Goal: Task Accomplishment & Management: Use online tool/utility

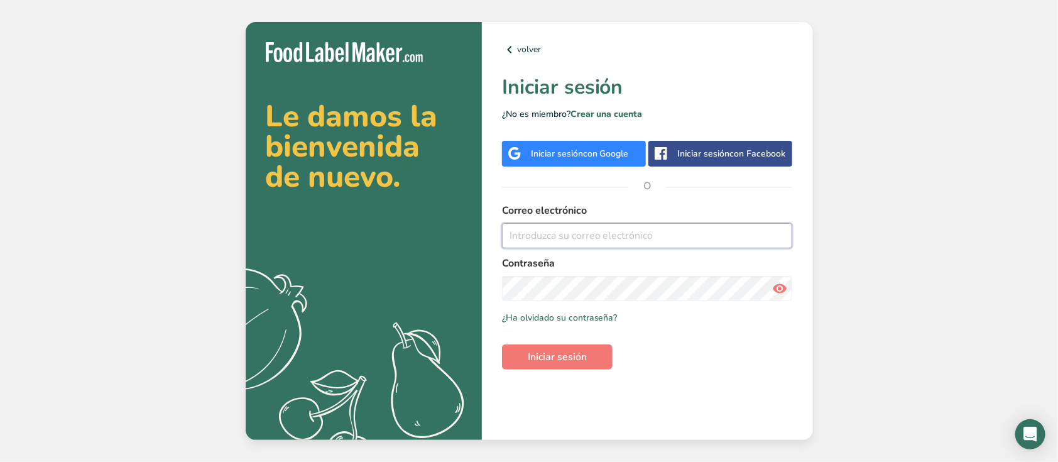
click at [539, 238] on input "email" at bounding box center [647, 235] width 291 height 25
click at [523, 246] on input "email" at bounding box center [647, 235] width 291 height 25
paste input "[EMAIL_ADDRESS][DOMAIN_NAME]"
type input "[EMAIL_ADDRESS][DOMAIN_NAME]"
click at [539, 358] on span "Iniciar sesión" at bounding box center [557, 356] width 59 height 15
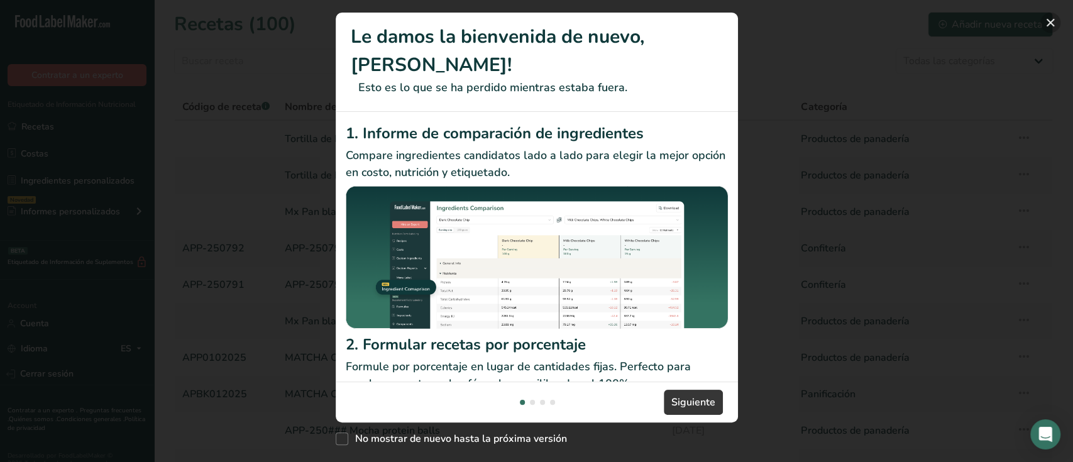
click at [1051, 23] on button "New Features" at bounding box center [1050, 23] width 20 height 20
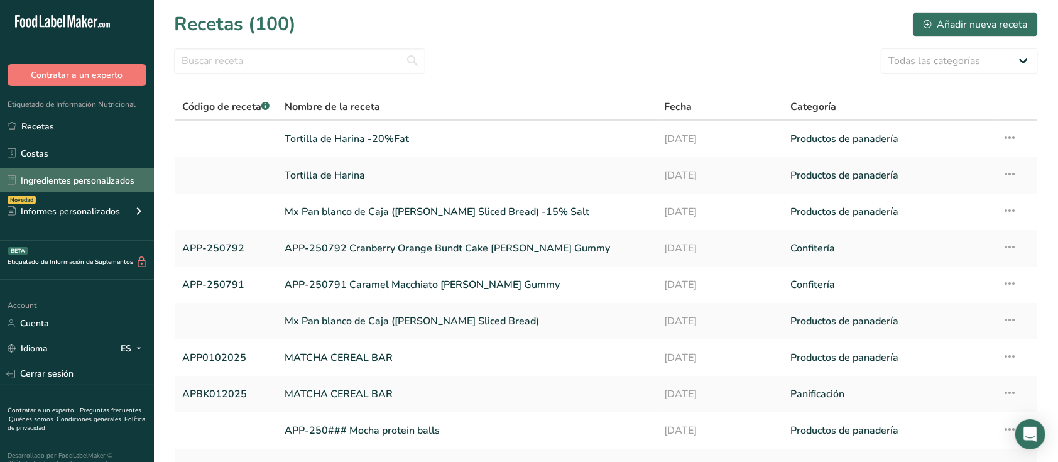
click at [90, 182] on link "Ingredientes personalizados" at bounding box center [77, 180] width 154 height 24
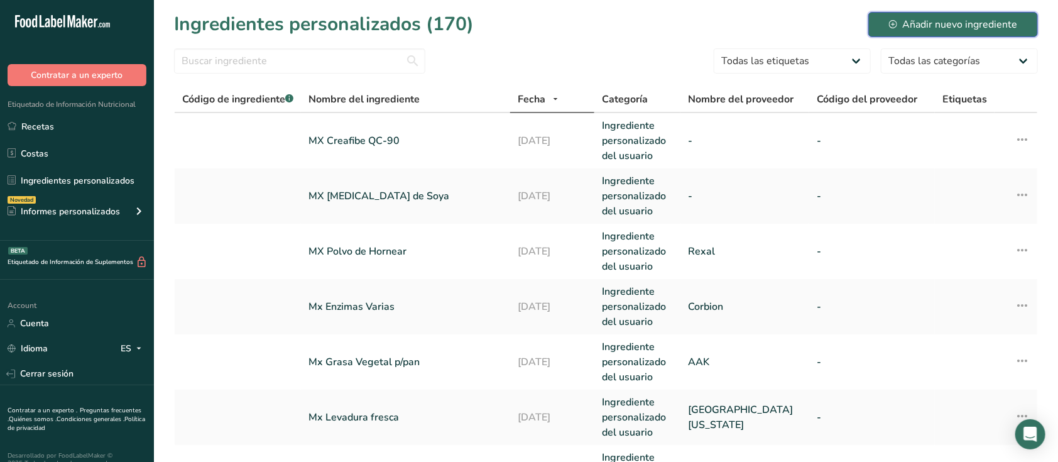
click at [897, 30] on div "Añadir nuevo ingrediente" at bounding box center [953, 24] width 128 height 15
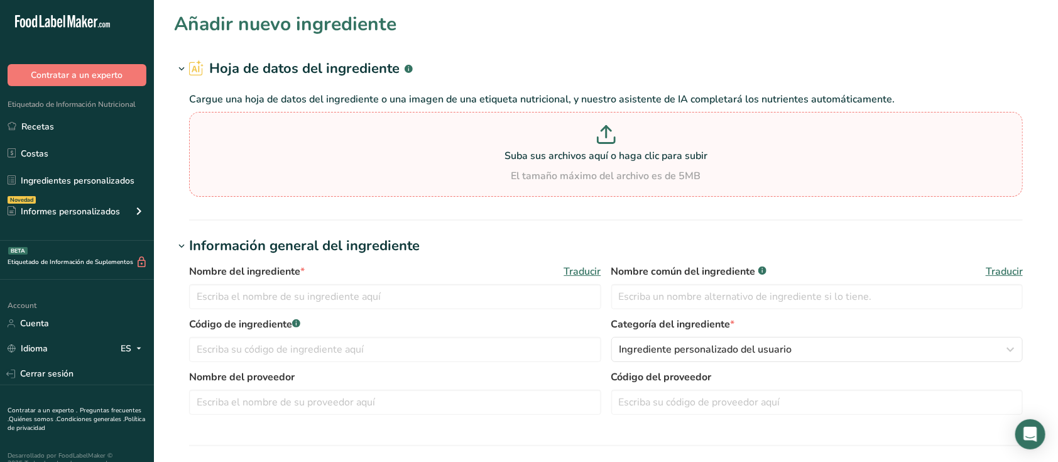
click at [569, 156] on p "Suba sus archivos aquí o haga clic para subir" at bounding box center [606, 155] width 828 height 15
click at [569, 156] on input "Suba sus archivos aquí o haga clic para subir El tamaño máximo del archivo es d…" at bounding box center [606, 154] width 834 height 85
type input "C:\fakepath\spices_dried_rosemary.csv"
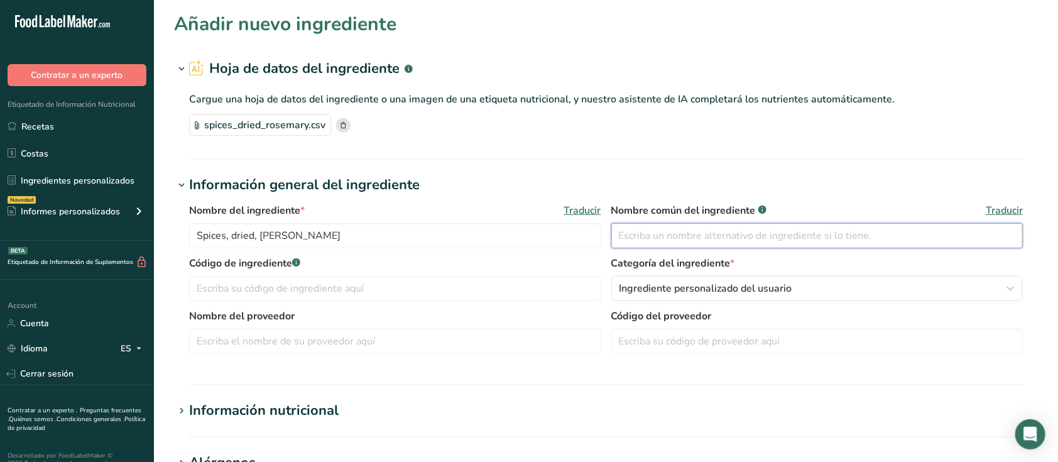
click at [735, 239] on input "text" at bounding box center [817, 235] width 412 height 25
click at [198, 233] on input "Spices, dried, [PERSON_NAME]" at bounding box center [395, 235] width 412 height 25
drag, startPoint x: 198, startPoint y: 233, endPoint x: 229, endPoint y: 247, distance: 34.3
click at [229, 247] on input "Spices, dried, [PERSON_NAME]" at bounding box center [395, 235] width 412 height 25
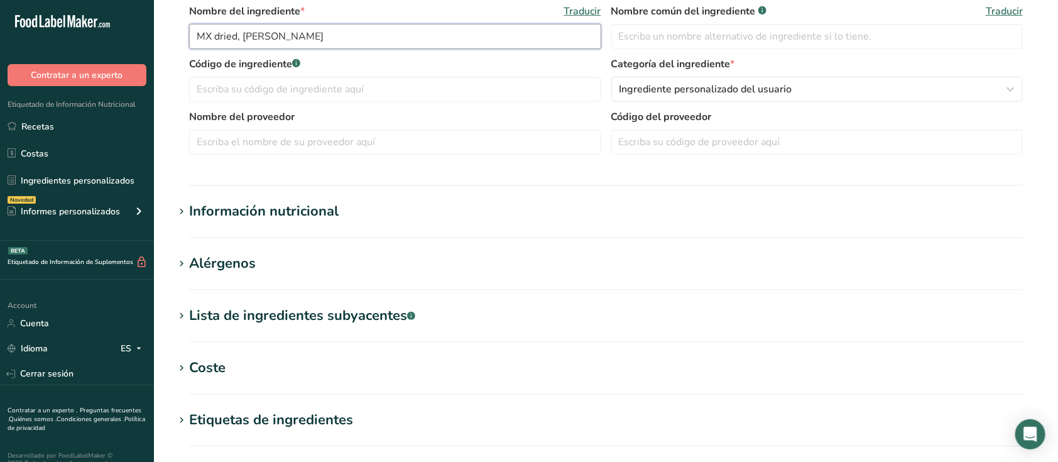
scroll to position [205, 0]
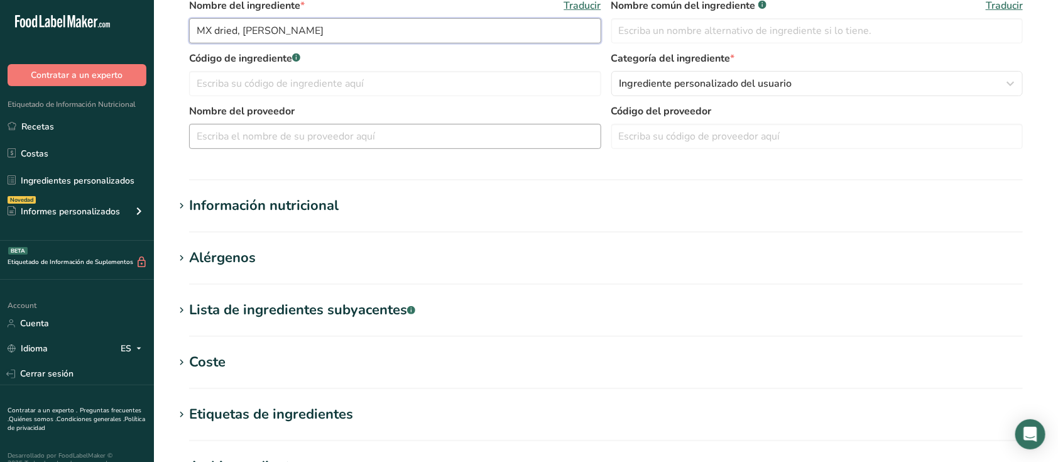
type input "MX dried, [PERSON_NAME]"
click at [313, 132] on input "text" at bounding box center [395, 136] width 412 height 25
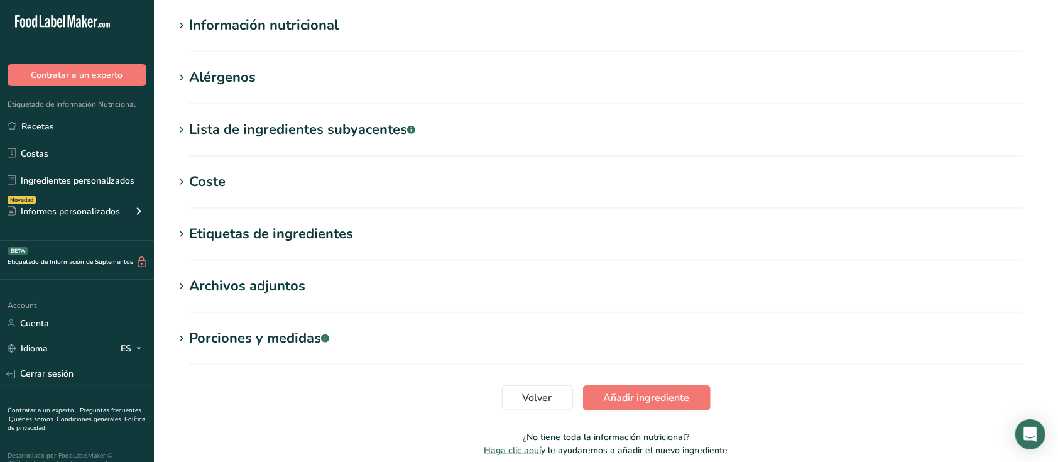
scroll to position [387, 0]
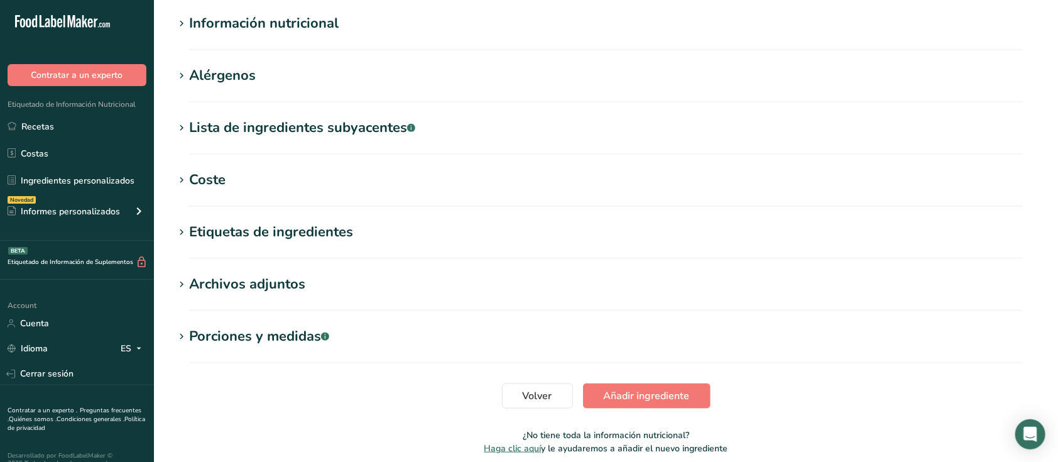
type input "Meraki"
click at [182, 26] on icon at bounding box center [181, 24] width 11 height 18
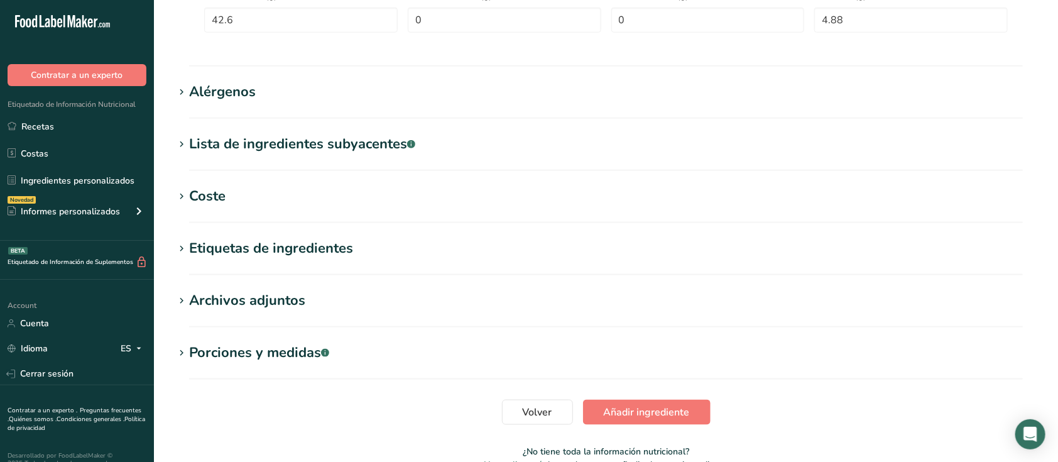
scroll to position [731, 0]
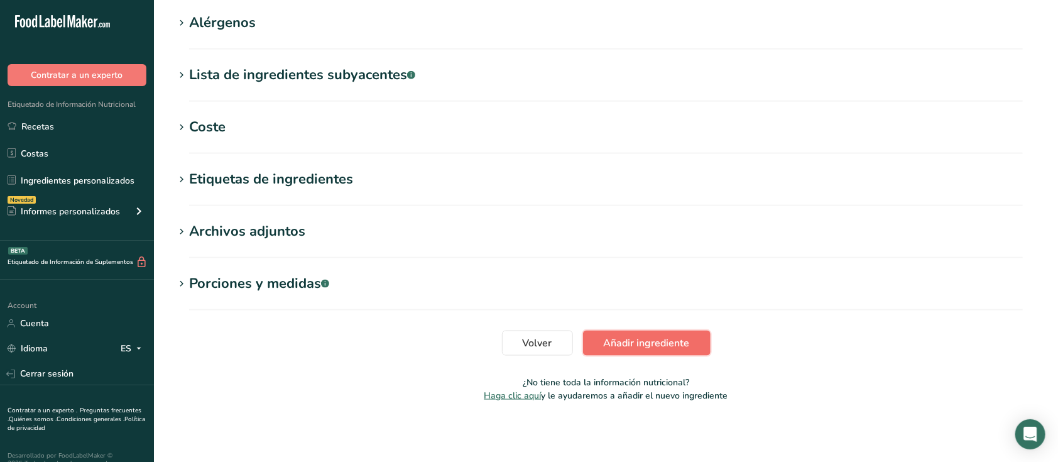
click at [664, 337] on span "Añadir ingrediente" at bounding box center [647, 343] width 86 height 15
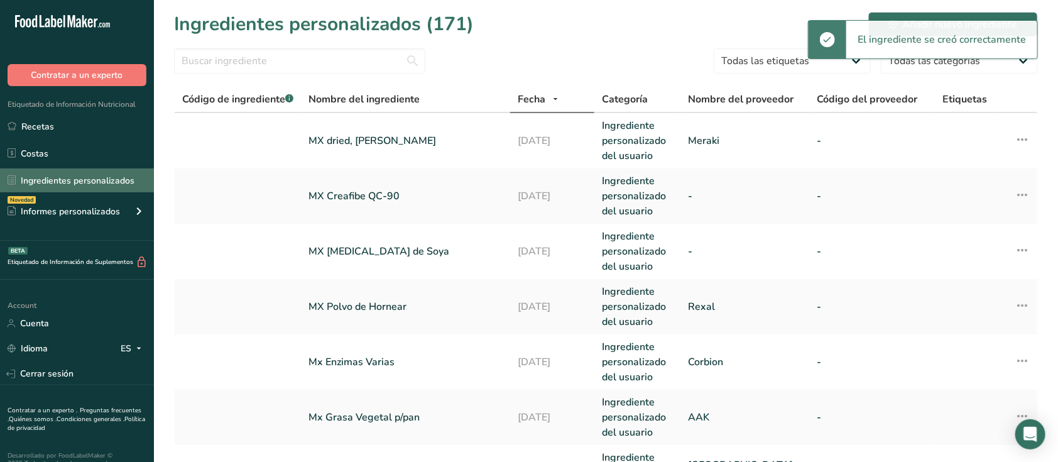
click at [72, 173] on link "Ingredientes personalizados" at bounding box center [77, 180] width 154 height 24
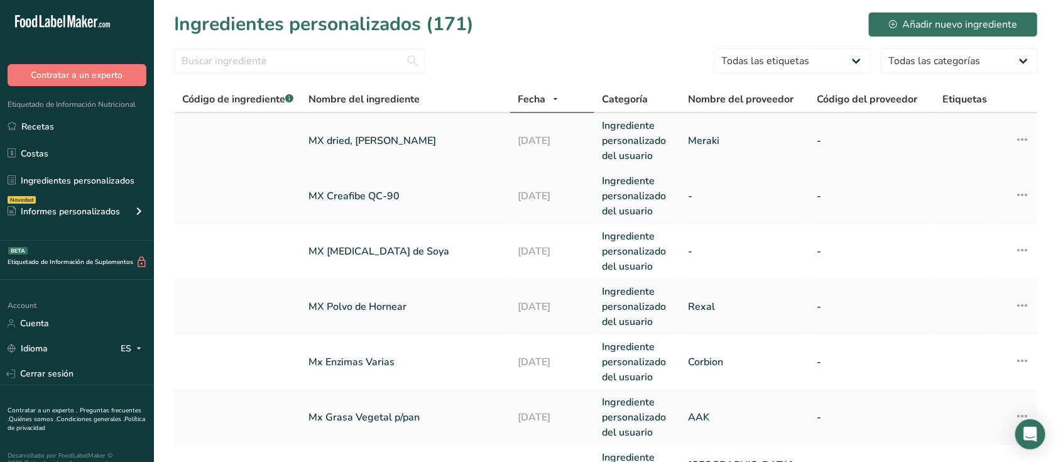
click at [365, 142] on link "MX dried, [PERSON_NAME]" at bounding box center [406, 140] width 194 height 15
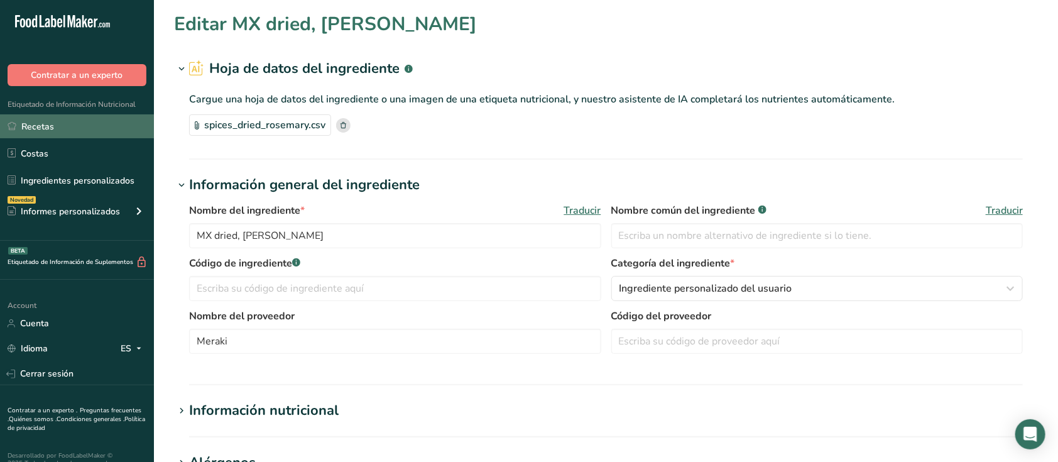
click at [53, 124] on link "Recetas" at bounding box center [77, 126] width 154 height 24
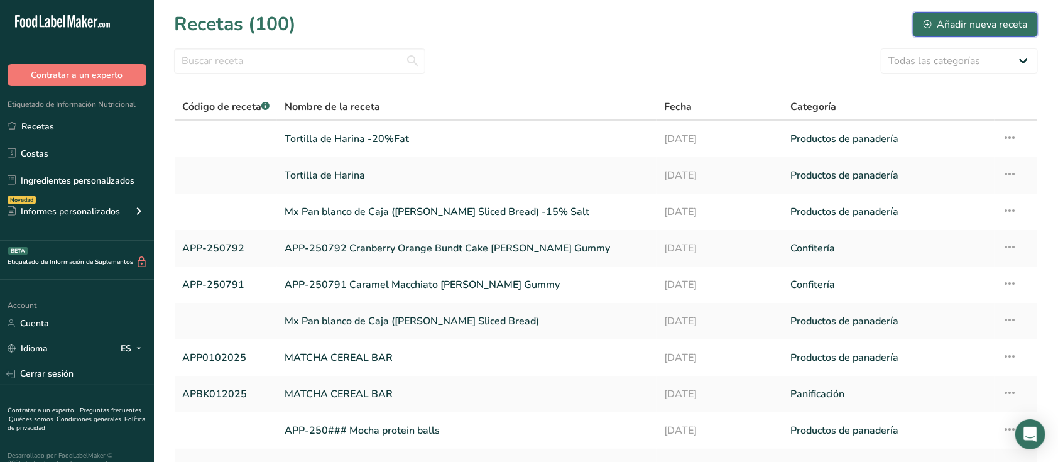
click at [967, 18] on div "Añadir nueva receta" at bounding box center [976, 24] width 104 height 15
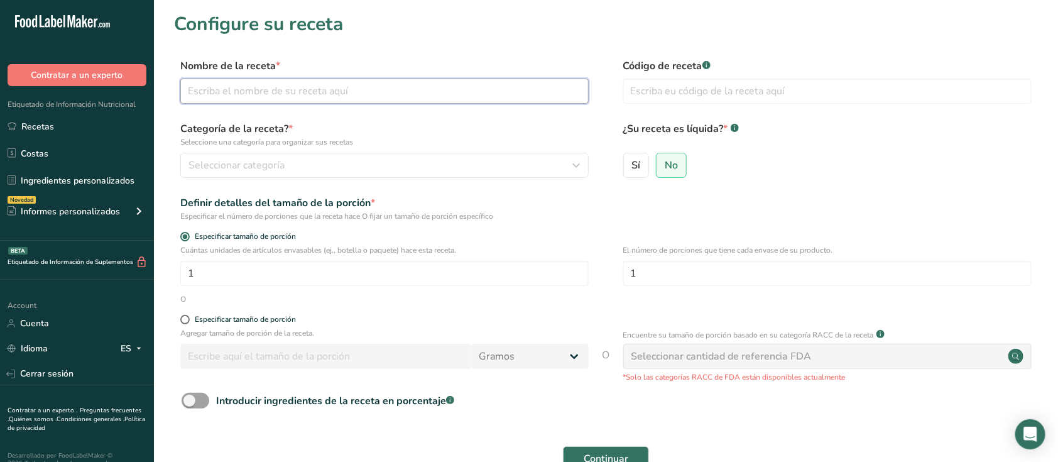
click at [543, 89] on input "text" at bounding box center [384, 91] width 409 height 25
type input "[PERSON_NAME]"
click at [654, 91] on input "text" at bounding box center [827, 91] width 409 height 25
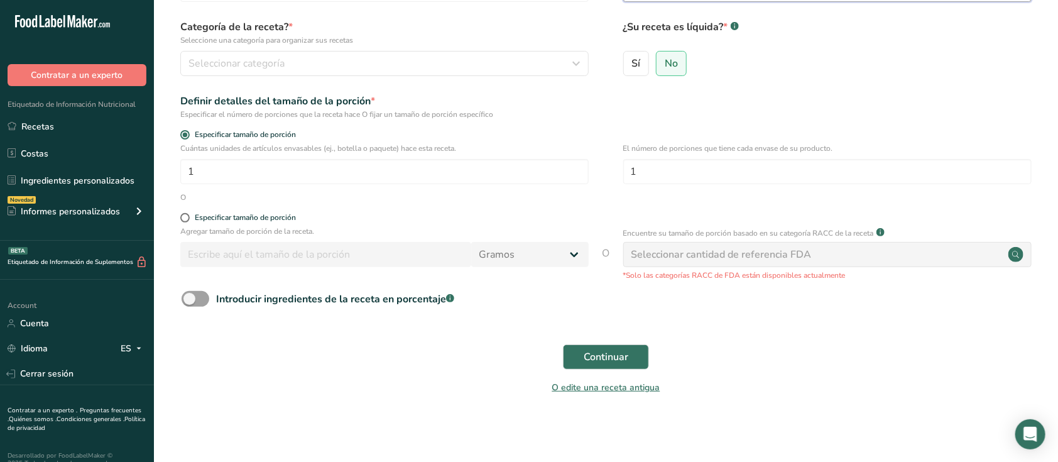
scroll to position [103, 0]
click at [270, 162] on input "1" at bounding box center [384, 170] width 409 height 25
type input "100"
click at [184, 217] on span at bounding box center [184, 216] width 9 height 9
click at [184, 217] on input "Especificar tamaño de porción" at bounding box center [184, 217] width 8 height 8
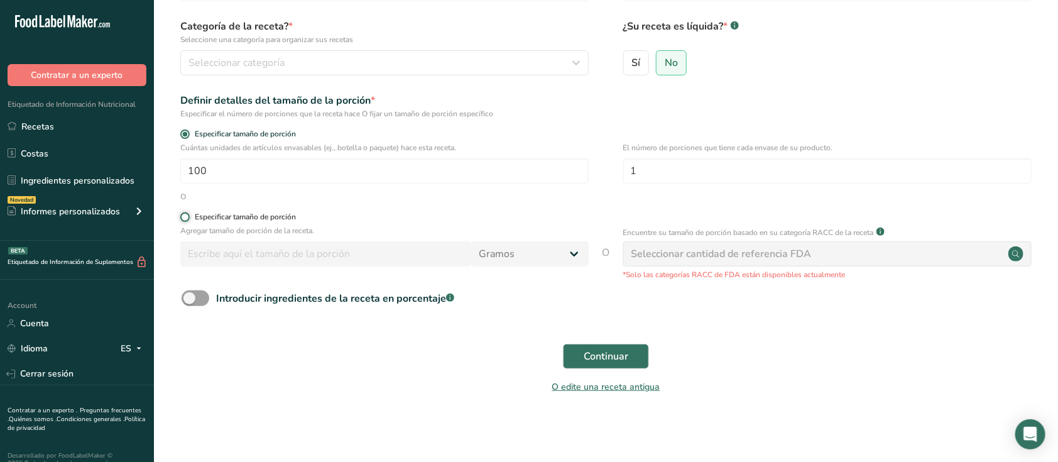
radio input "true"
radio input "false"
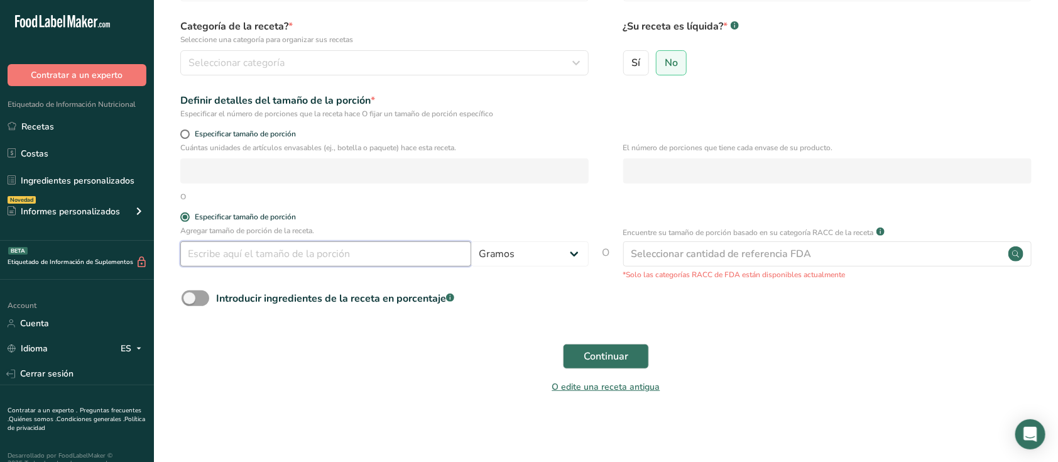
click at [407, 259] on input "number" at bounding box center [325, 253] width 291 height 25
type input "100"
click at [591, 367] on button "Continuar" at bounding box center [606, 356] width 86 height 25
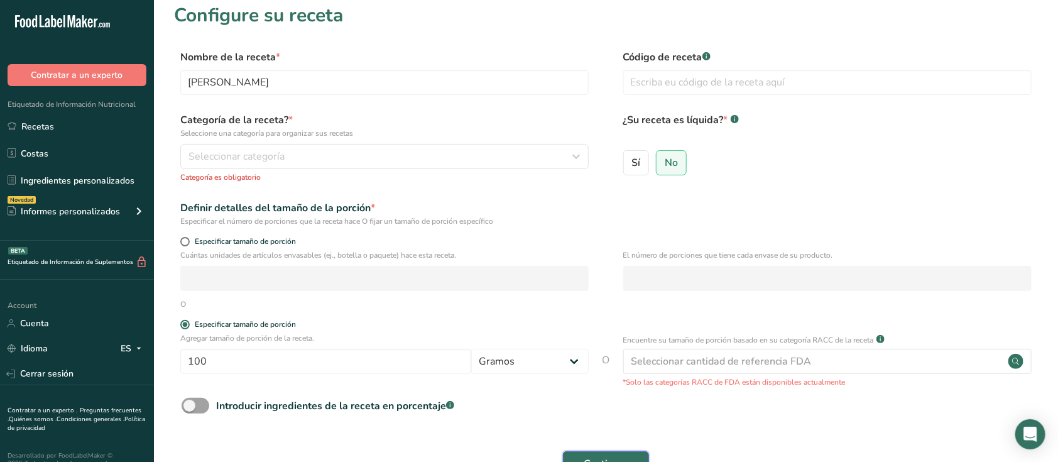
scroll to position [8, 0]
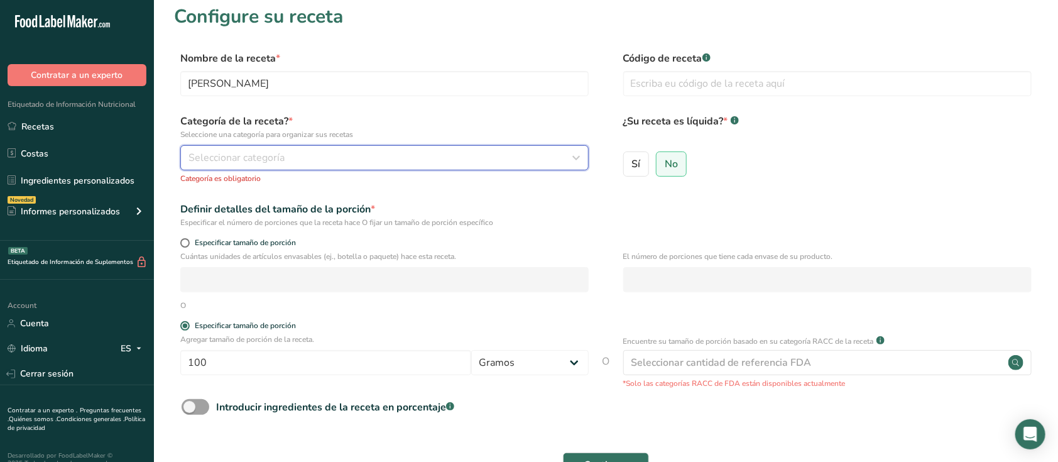
click at [468, 158] on div "Seleccionar categoría" at bounding box center [381, 157] width 385 height 15
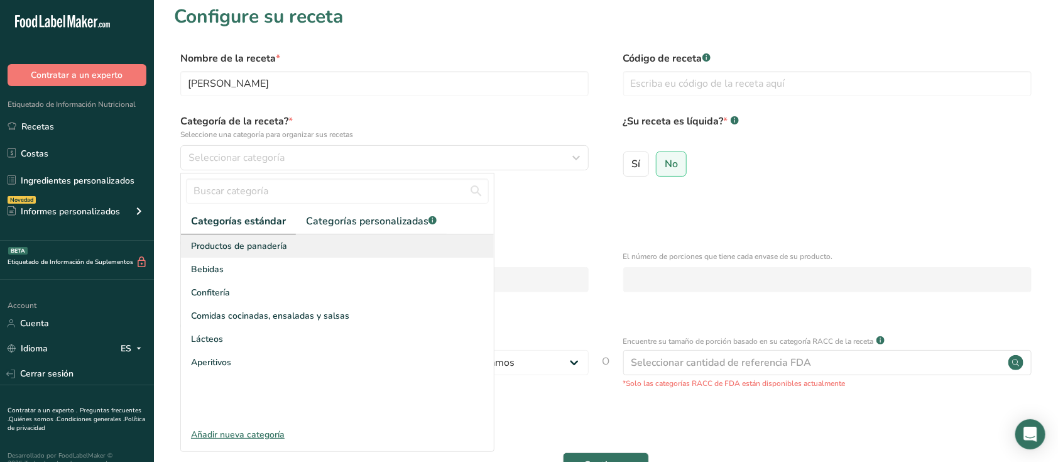
click at [256, 244] on span "Productos de panadería" at bounding box center [239, 245] width 96 height 13
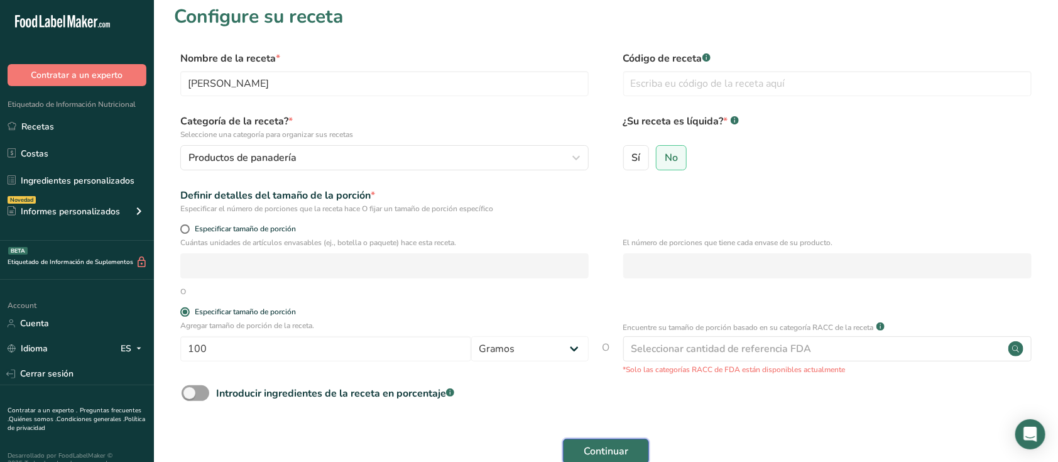
click at [585, 447] on span "Continuar" at bounding box center [606, 451] width 45 height 15
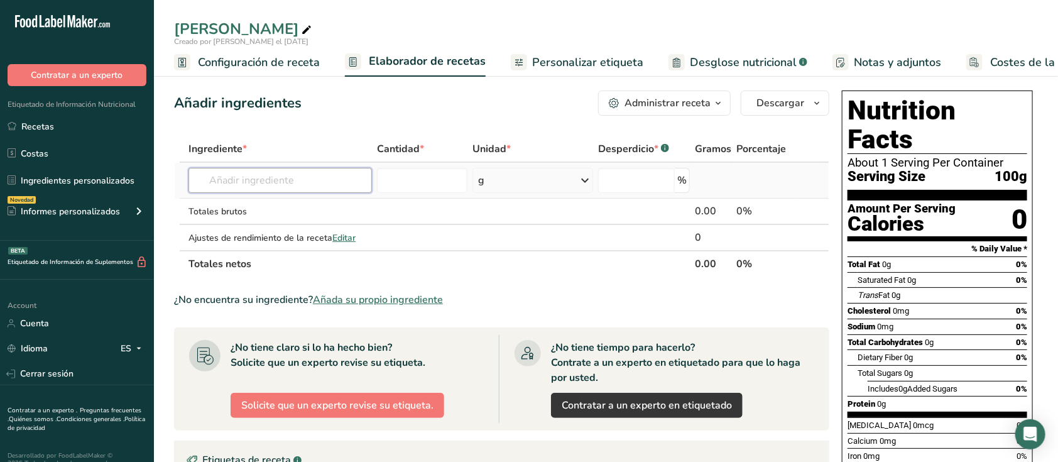
click at [327, 181] on input "text" at bounding box center [281, 180] width 184 height 25
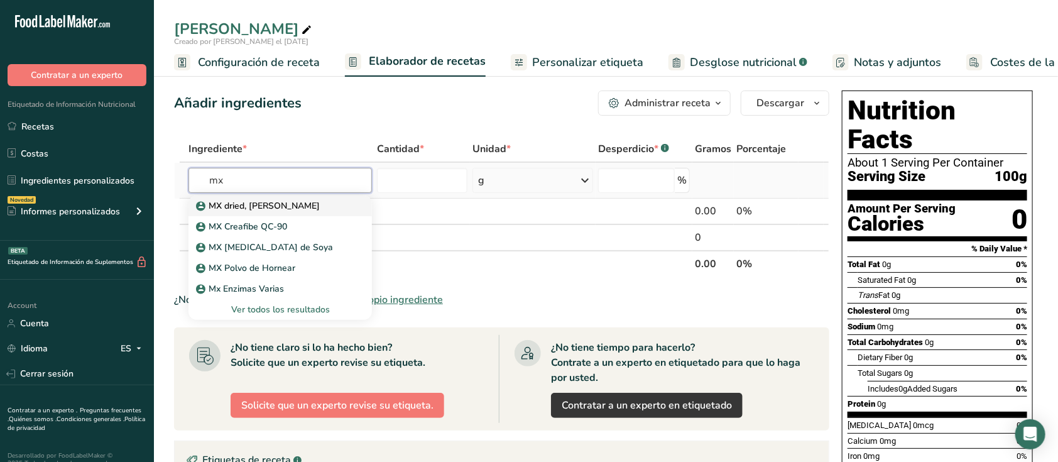
type input "mx"
click at [280, 203] on p "MX dried, [PERSON_NAME]" at bounding box center [259, 205] width 121 height 13
type input "MX dried, [PERSON_NAME]"
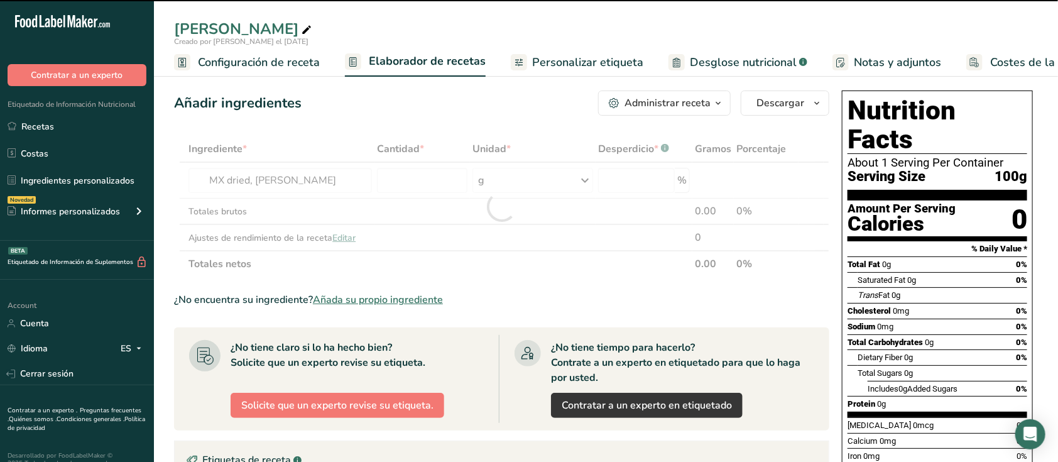
type input "0"
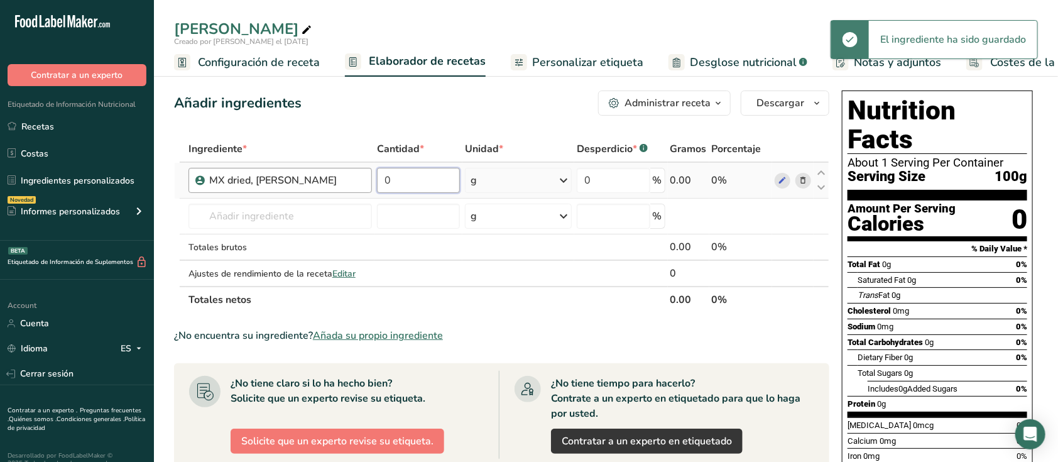
drag, startPoint x: 418, startPoint y: 175, endPoint x: 334, endPoint y: 189, distance: 85.3
click at [334, 189] on tr "MX dried, [PERSON_NAME] 0 g Unidades de peso g kg mg Ver más Unidades de volume…" at bounding box center [502, 181] width 654 height 36
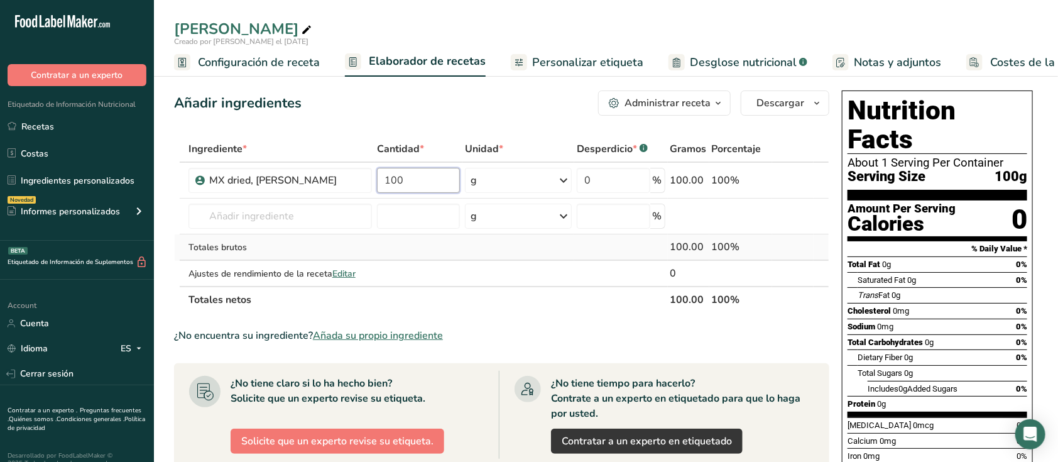
type input "100"
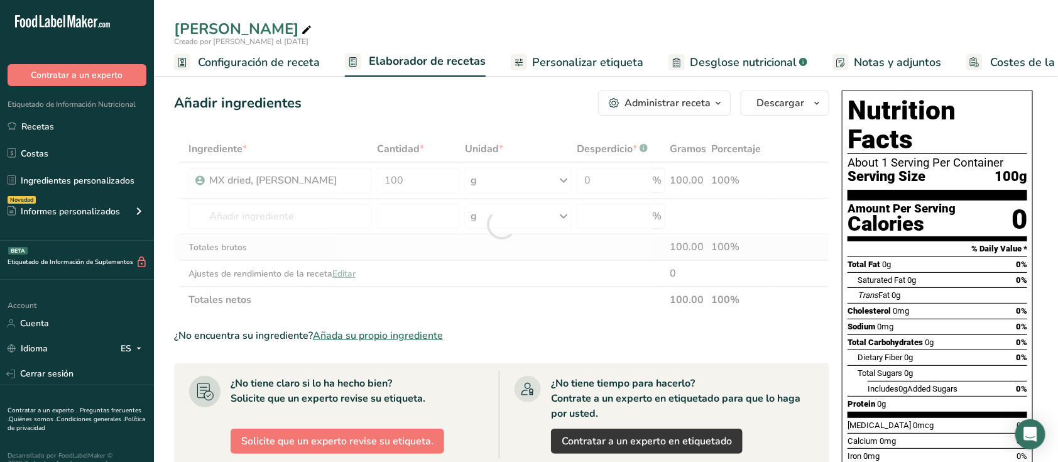
click at [427, 256] on div "Ingrediente * Cantidad * Unidad * Desperdicio * .a-a{fill:#347362;}.b-a{fill:#f…" at bounding box center [501, 224] width 655 height 177
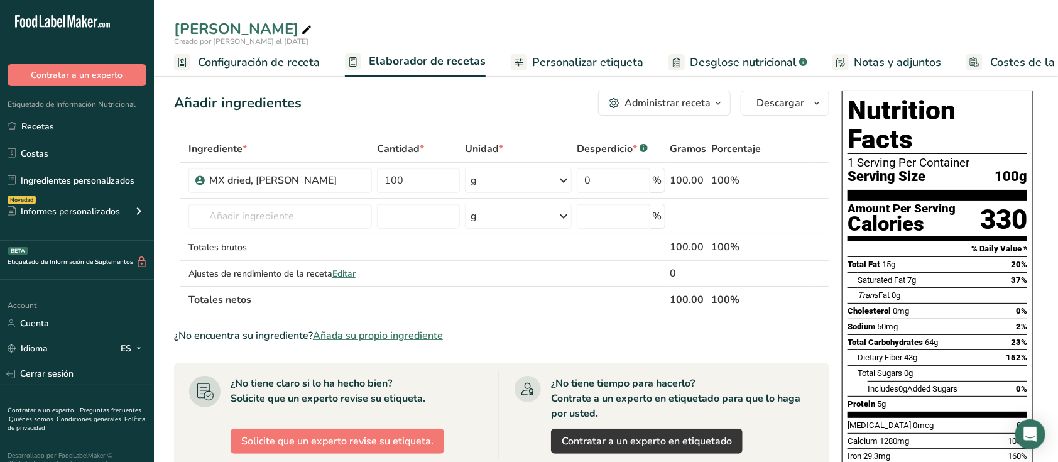
click at [280, 67] on span "Configuración de receta" at bounding box center [259, 62] width 122 height 17
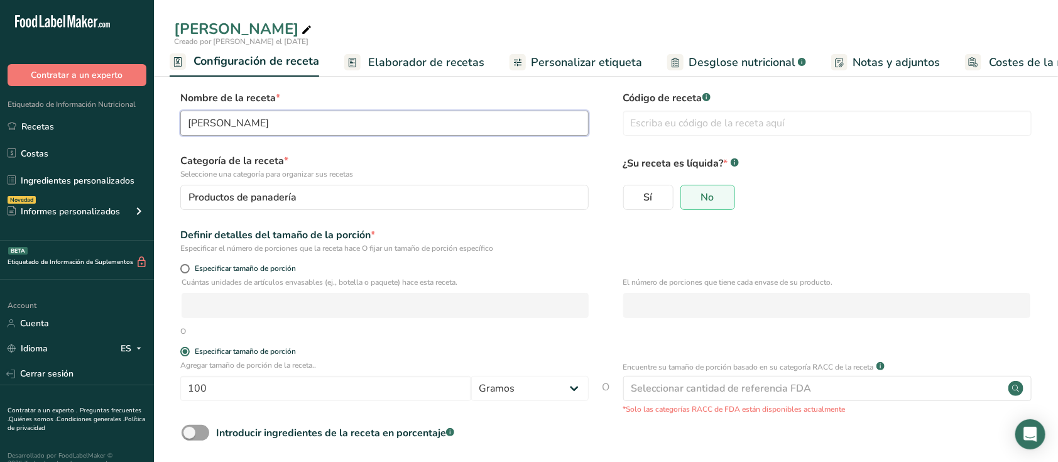
click at [256, 123] on input "[PERSON_NAME]" at bounding box center [384, 123] width 409 height 25
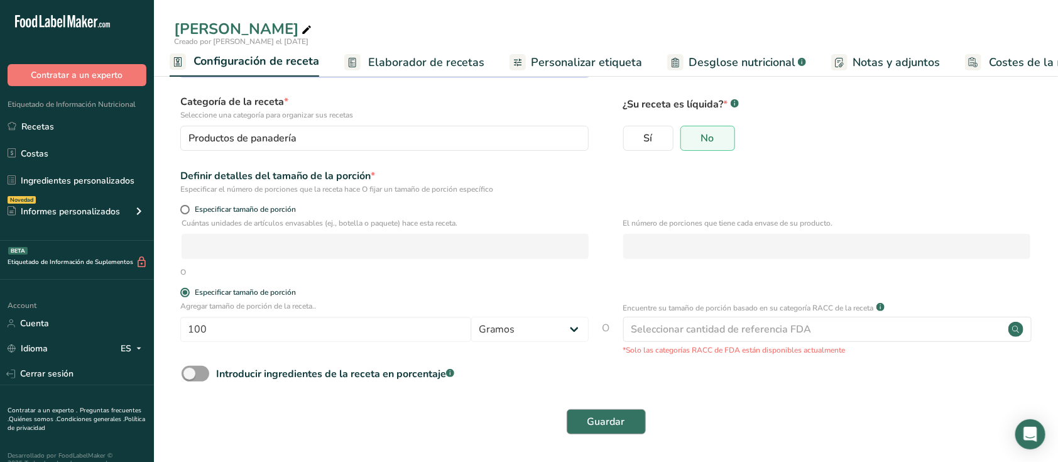
type input "[PERSON_NAME]"
click at [583, 412] on button "Guardar" at bounding box center [606, 421] width 79 height 25
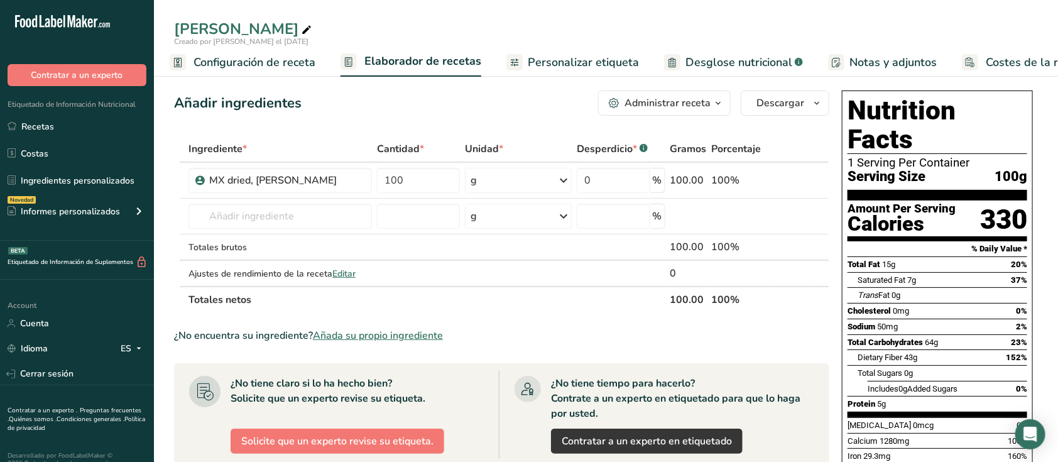
click at [564, 47] on ul "Configuración de receta Elaborador de recetas Personalizar etiqueta Desglose nu…" at bounding box center [631, 62] width 962 height 30
click at [564, 60] on span "Personalizar etiqueta" at bounding box center [583, 62] width 111 height 17
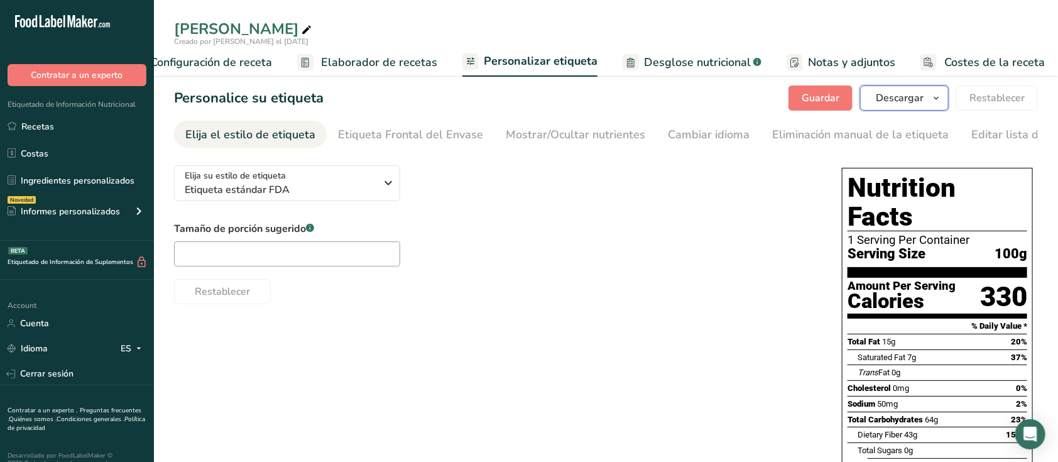
click at [914, 102] on span "Descargar" at bounding box center [900, 97] width 48 height 15
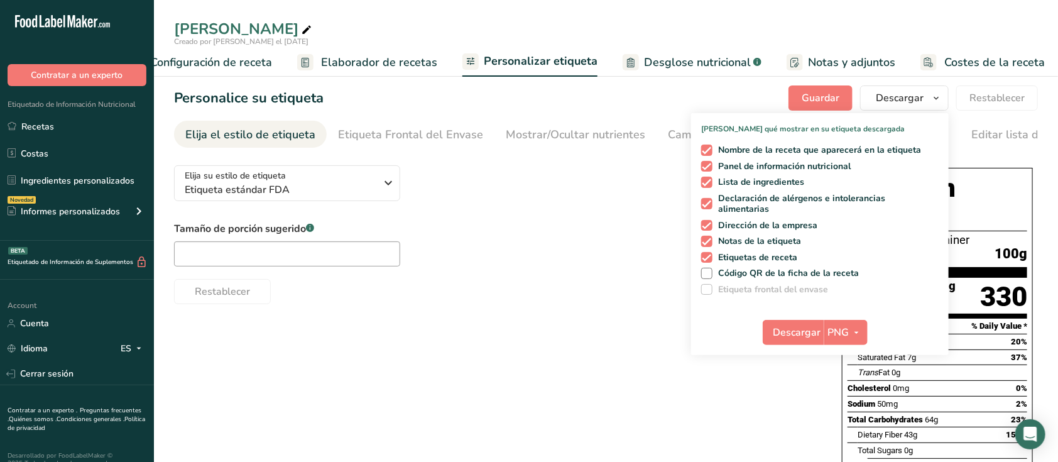
click at [708, 174] on div "Nombre de la receta que aparecerá en la etiqueta Panel de información nutricion…" at bounding box center [820, 217] width 258 height 155
click at [850, 334] on span "PNG" at bounding box center [838, 332] width 21 height 15
click at [853, 416] on link "PDF" at bounding box center [848, 420] width 40 height 21
click at [794, 334] on span "Descargar" at bounding box center [798, 332] width 48 height 15
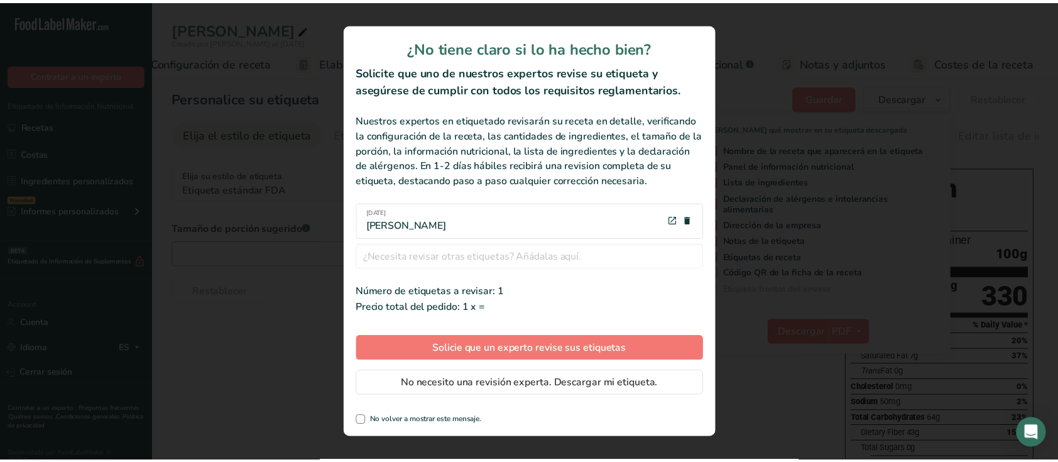
scroll to position [0, 35]
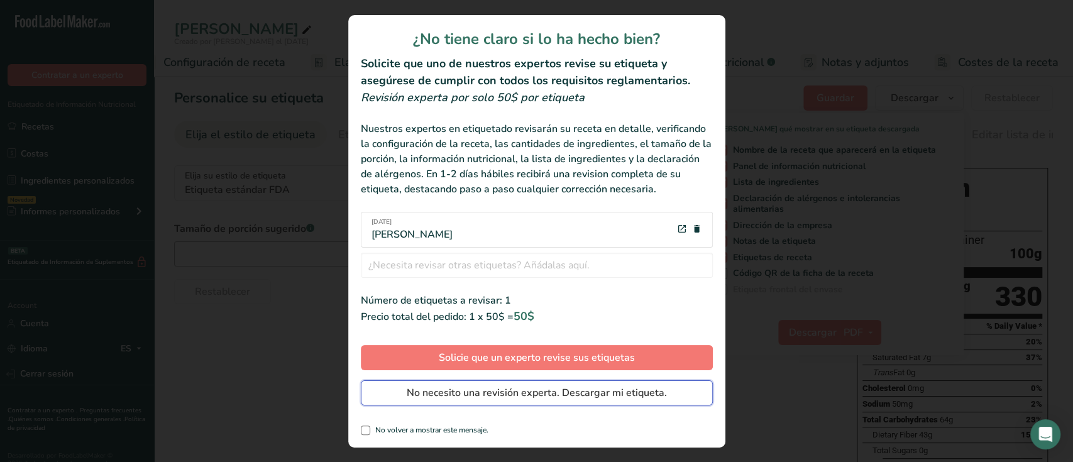
click at [537, 390] on span "No necesito una revisión experta. Descargar mi etiqueta." at bounding box center [537, 392] width 260 height 15
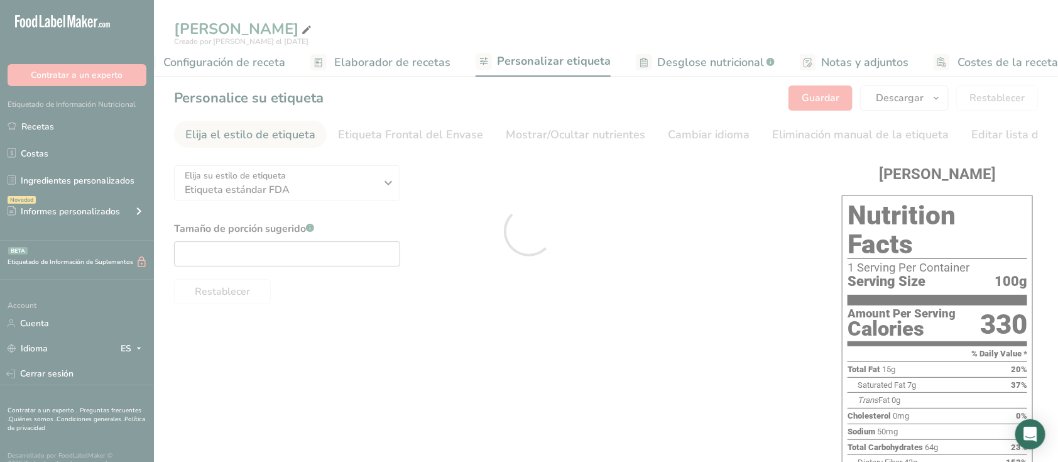
scroll to position [0, 0]
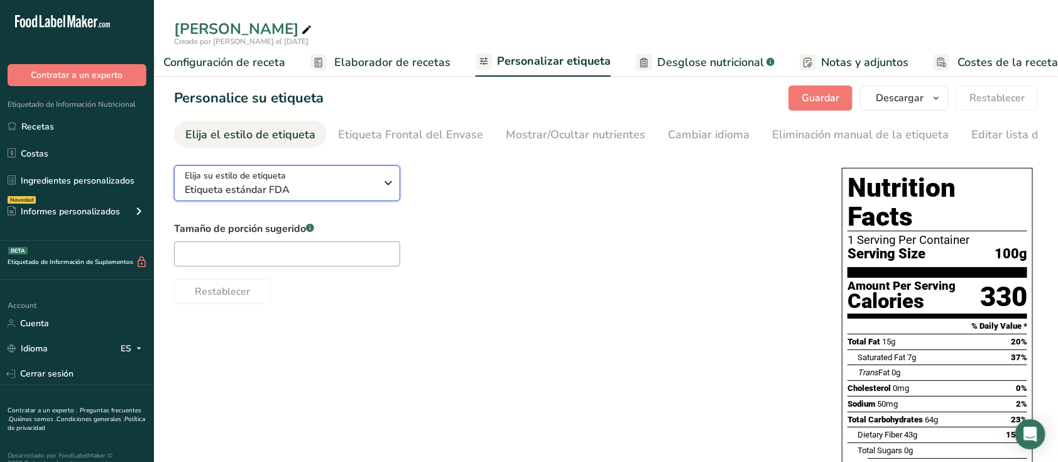
click at [338, 194] on span "Etiqueta estándar FDA" at bounding box center [281, 189] width 192 height 15
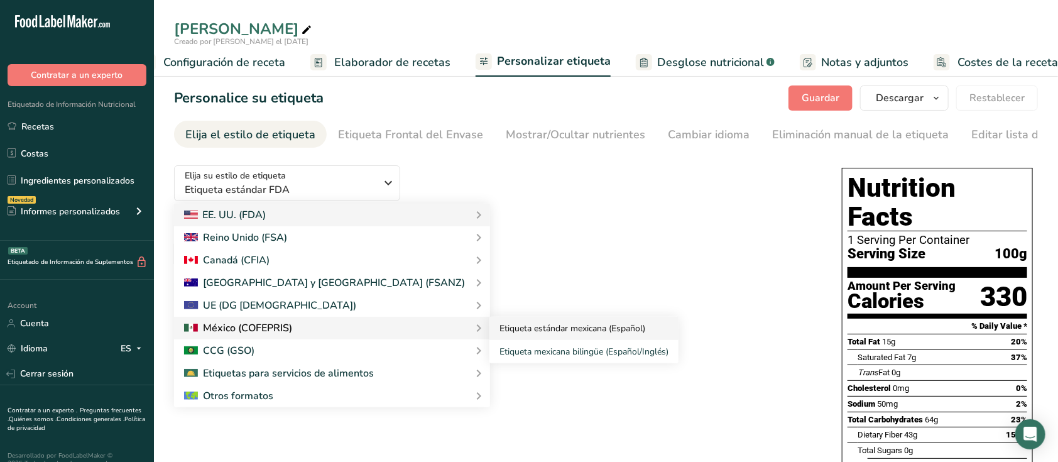
click at [490, 332] on link "Etiqueta estándar mexicana (Español)" at bounding box center [584, 328] width 189 height 23
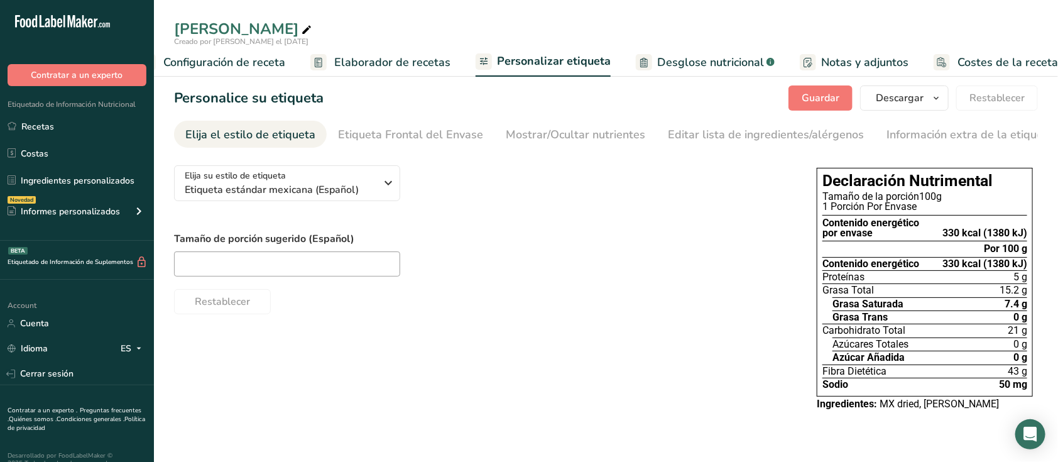
click at [723, 221] on div "Elija su estilo de etiqueta Etiqueta estándar mexicana (Español) [GEOGRAPHIC_DA…" at bounding box center [483, 234] width 618 height 159
click at [898, 101] on span "Descargar" at bounding box center [900, 97] width 48 height 15
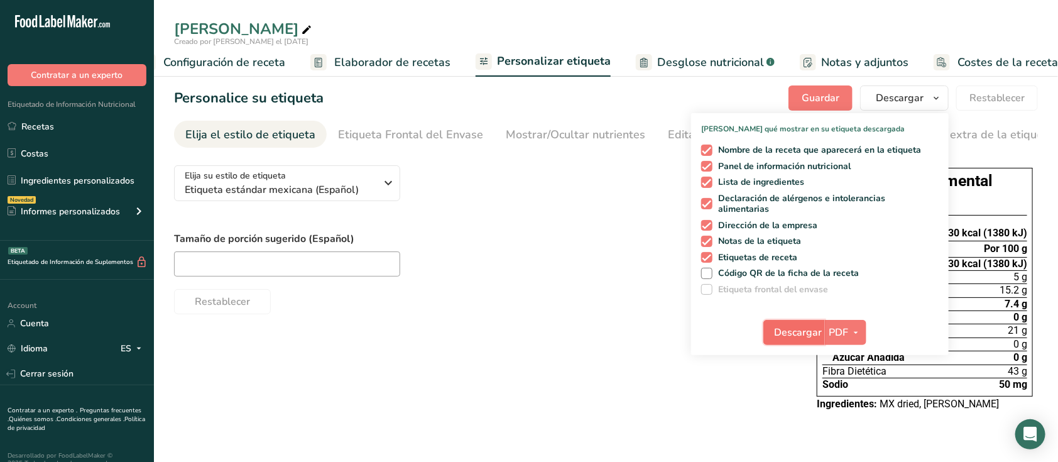
click at [811, 329] on span "Descargar" at bounding box center [798, 332] width 48 height 15
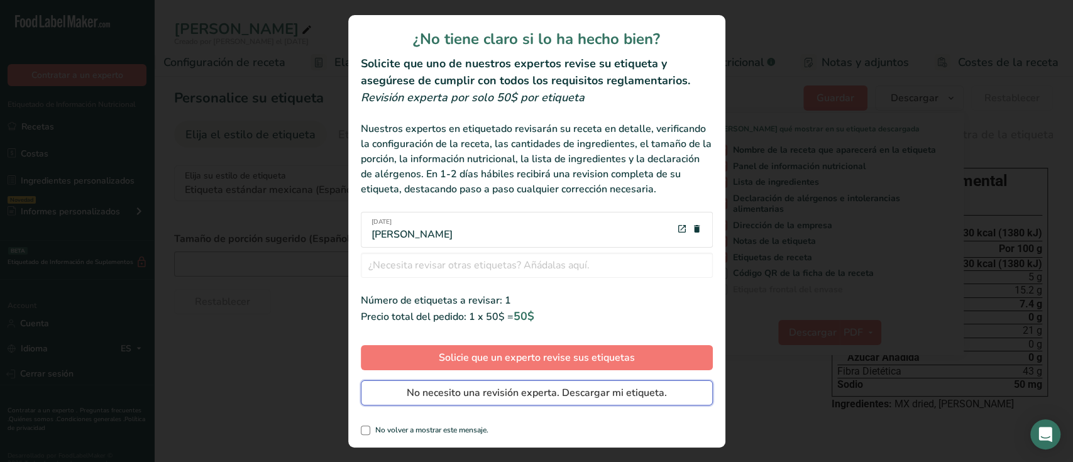
click at [503, 392] on span "No necesito una revisión experta. Descargar mi etiqueta." at bounding box center [537, 392] width 260 height 15
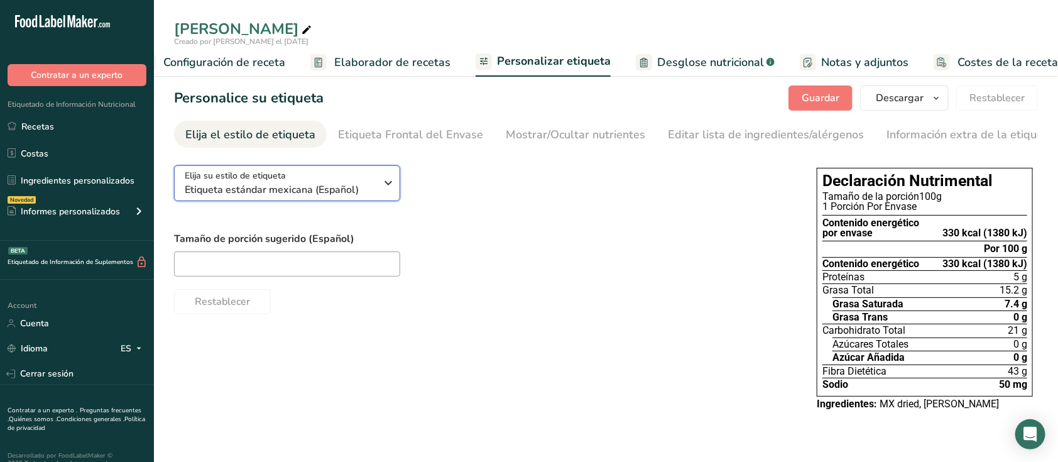
click at [344, 189] on span "Etiqueta estándar mexicana (Español)" at bounding box center [281, 189] width 192 height 15
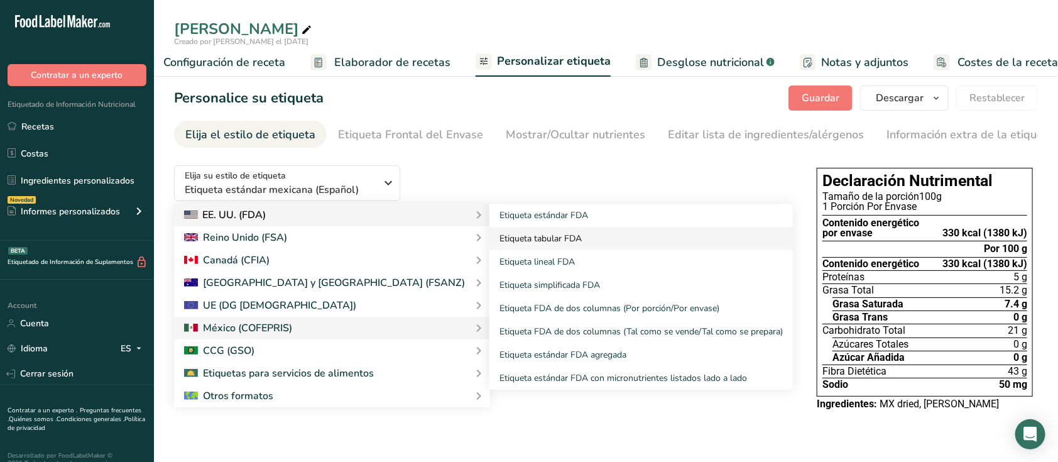
click at [490, 234] on link "Etiqueta tabular FDA" at bounding box center [642, 238] width 304 height 23
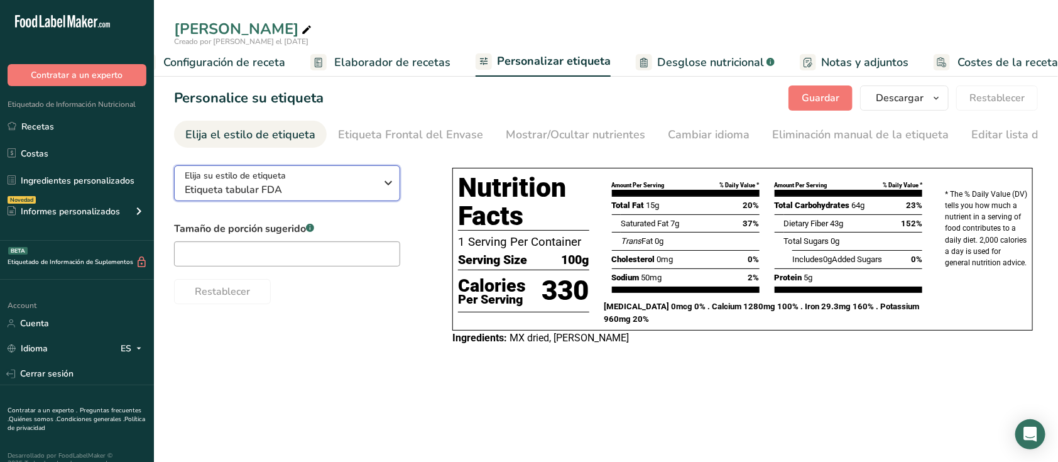
click at [343, 182] on div "Elija su estilo de etiqueta Etiqueta tabular FDA" at bounding box center [281, 183] width 192 height 28
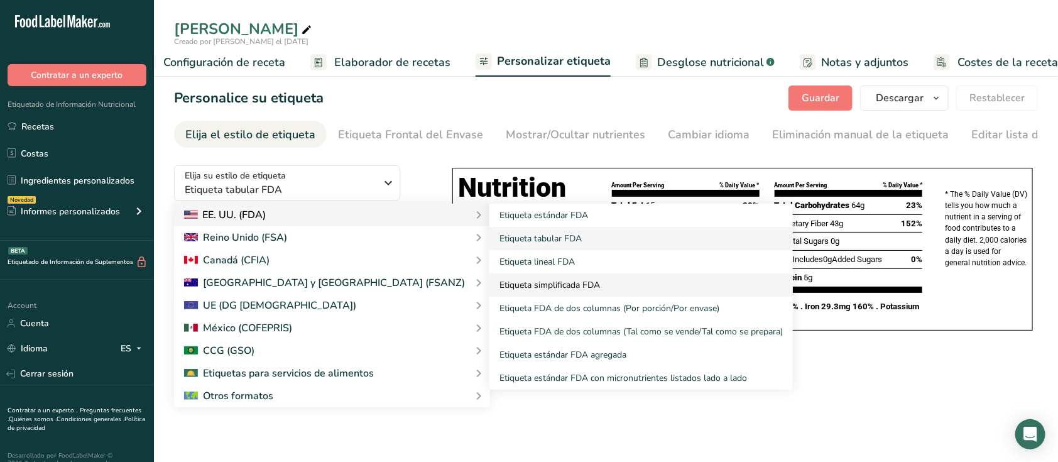
click at [490, 279] on link "Etiqueta simplificada FDA" at bounding box center [642, 284] width 304 height 23
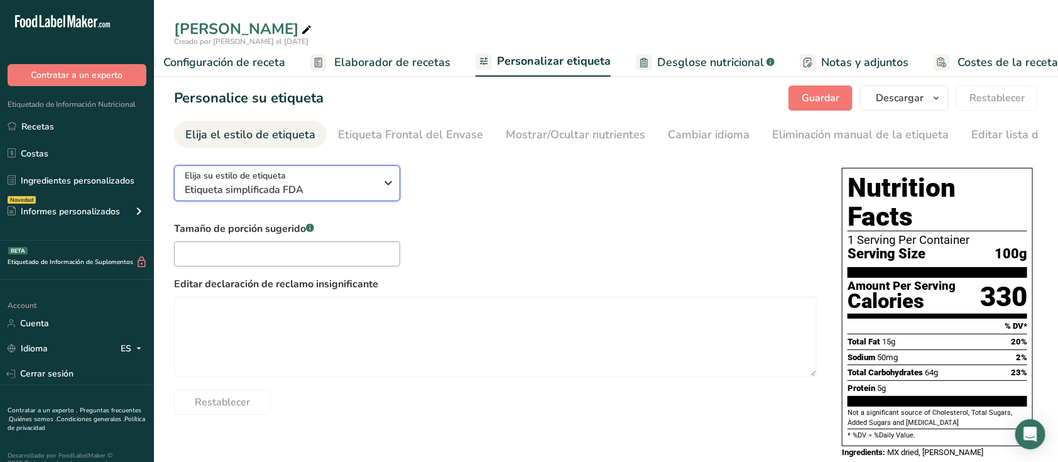
click at [343, 177] on div "Elija su estilo de etiqueta Etiqueta simplificada FDA" at bounding box center [281, 183] width 192 height 28
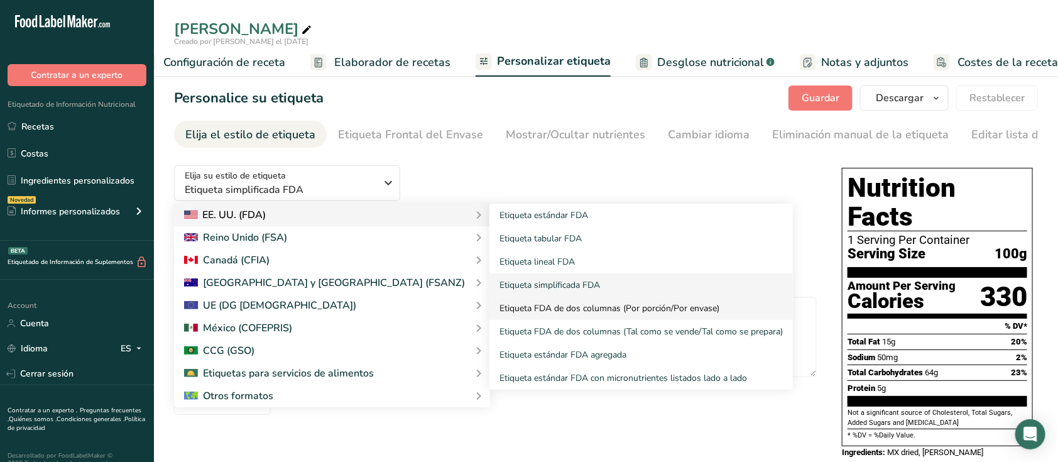
click at [490, 308] on link "Etiqueta FDA de dos columnas (Por porción/Por envase)" at bounding box center [642, 308] width 304 height 23
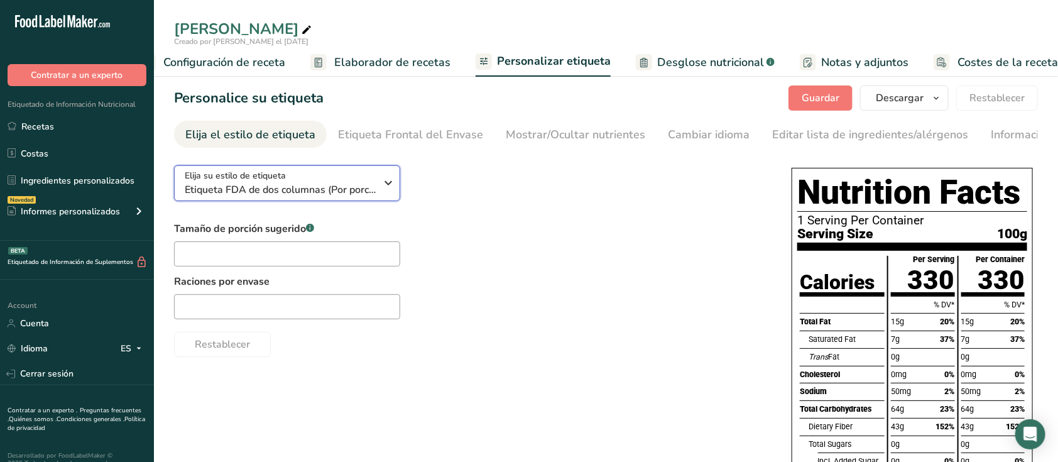
click at [358, 193] on span "Etiqueta FDA de dos columnas (Por porción/Por envase)" at bounding box center [281, 189] width 192 height 15
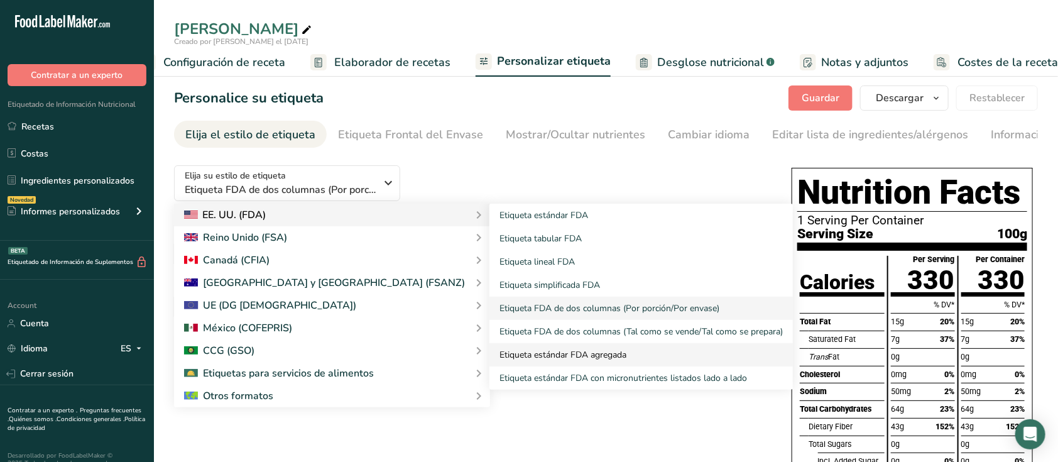
click at [508, 356] on link "Etiqueta estándar FDA agregada" at bounding box center [642, 354] width 304 height 23
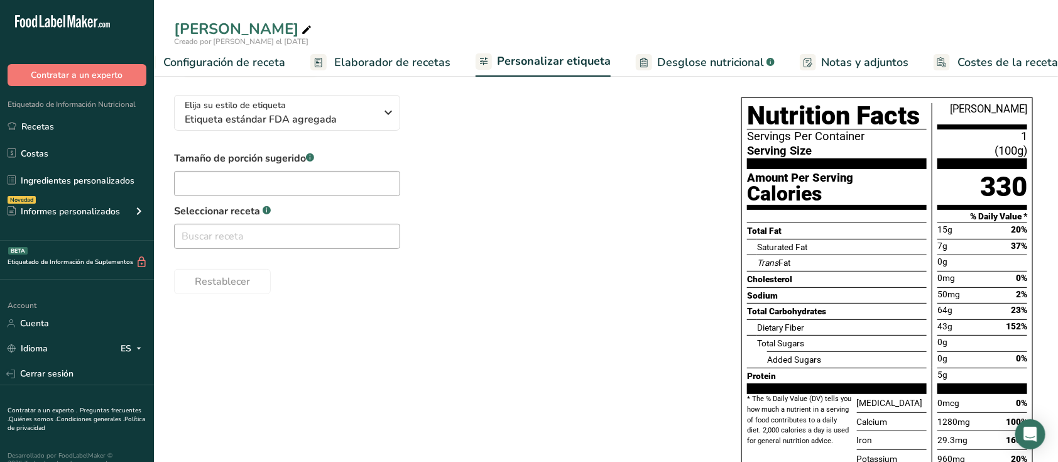
scroll to position [69, 0]
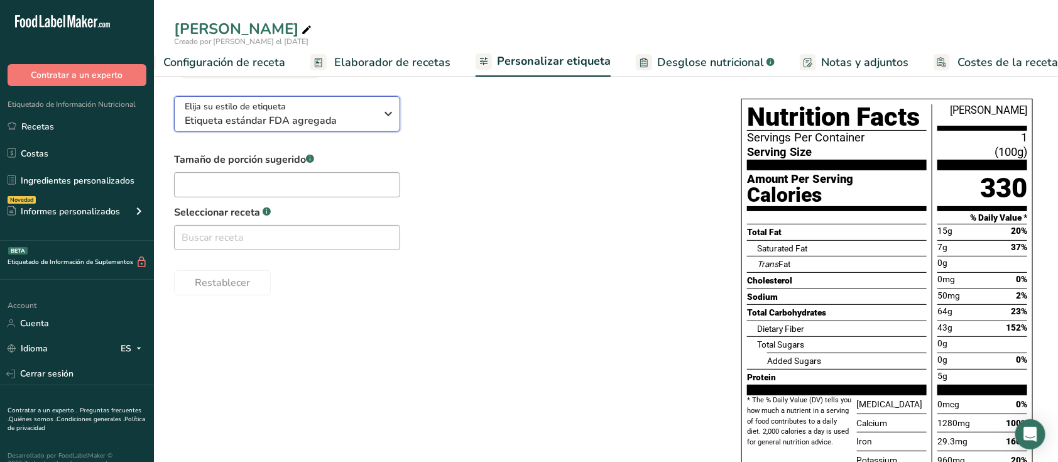
click at [363, 125] on span "Etiqueta estándar FDA agregada" at bounding box center [281, 120] width 192 height 15
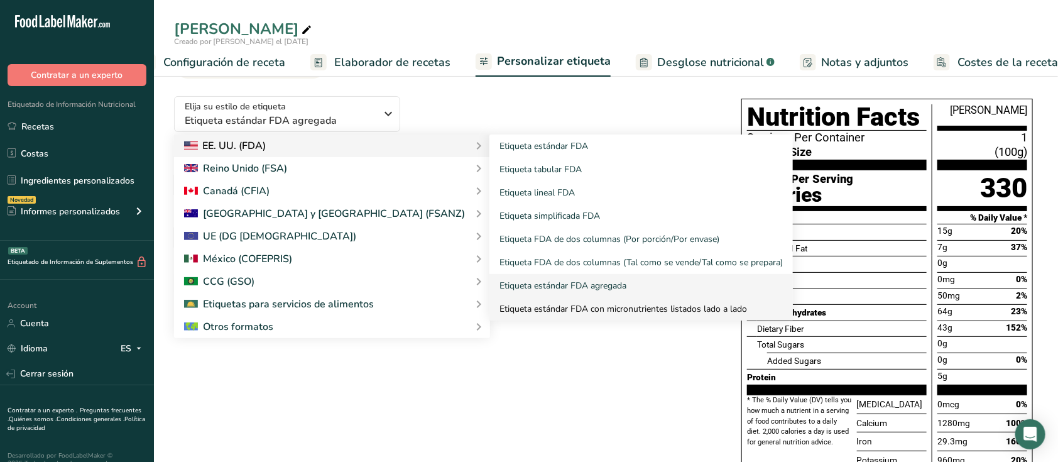
click at [490, 304] on link "Etiqueta estándar FDA con micronutrientes listados lado a lado" at bounding box center [642, 308] width 304 height 23
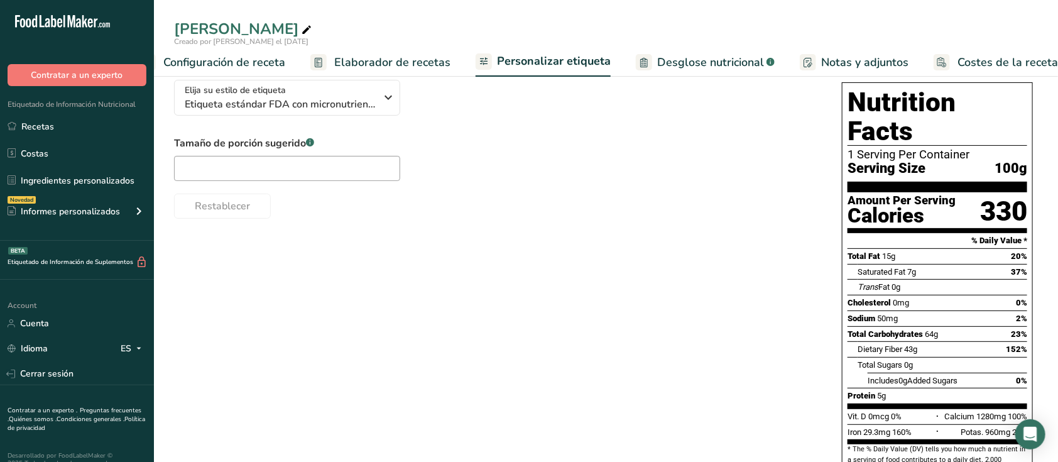
scroll to position [89, 0]
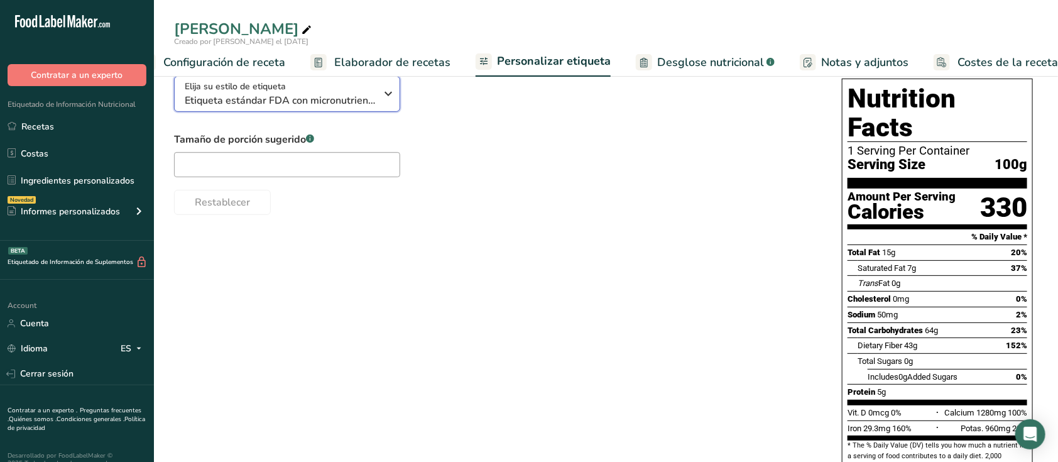
click at [342, 102] on span "Etiqueta estándar FDA con micronutrientes listados lado a lado" at bounding box center [281, 100] width 192 height 15
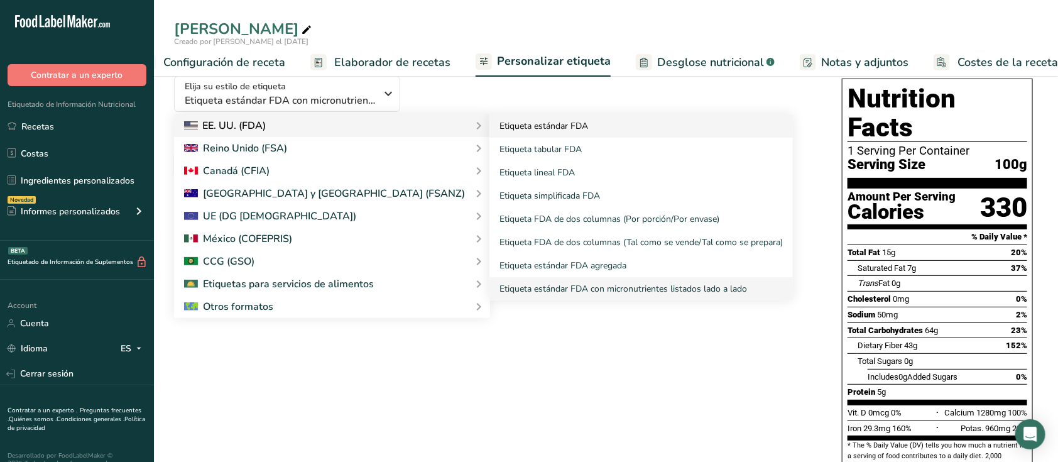
click at [490, 122] on link "Etiqueta estándar FDA" at bounding box center [642, 125] width 304 height 23
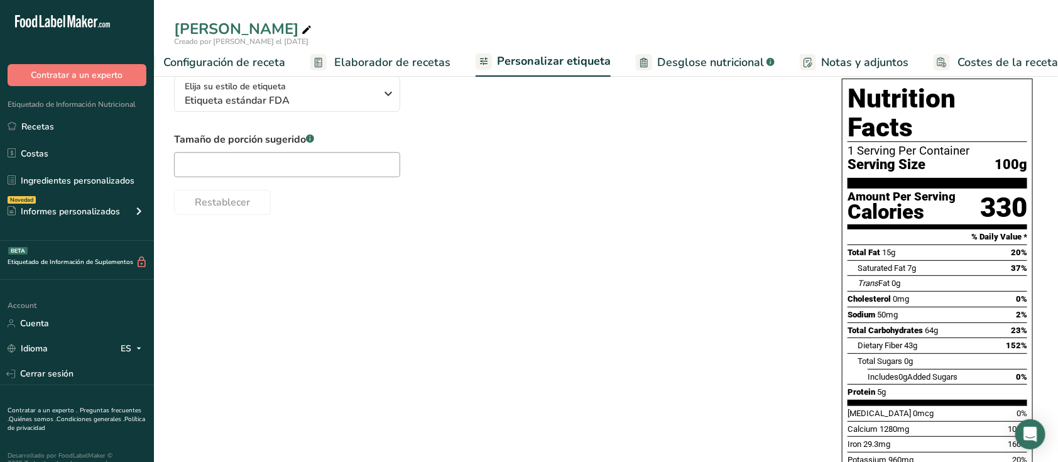
click at [596, 162] on div "Tamaño de porción sugerido .a-a{fill:#347362;}.b-a{fill:#fff;} Restablecer" at bounding box center [495, 173] width 643 height 83
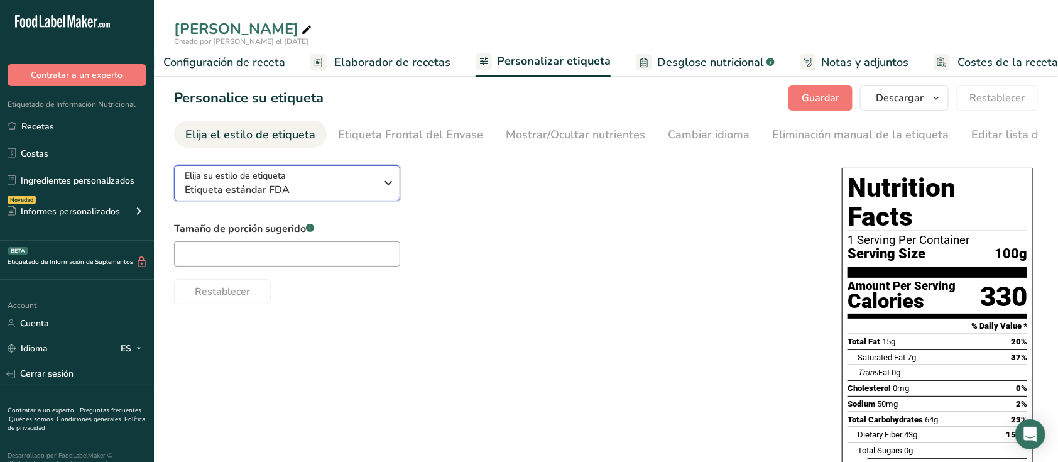
click at [352, 173] on div "Elija su estilo de etiqueta Etiqueta estándar FDA" at bounding box center [281, 183] width 192 height 28
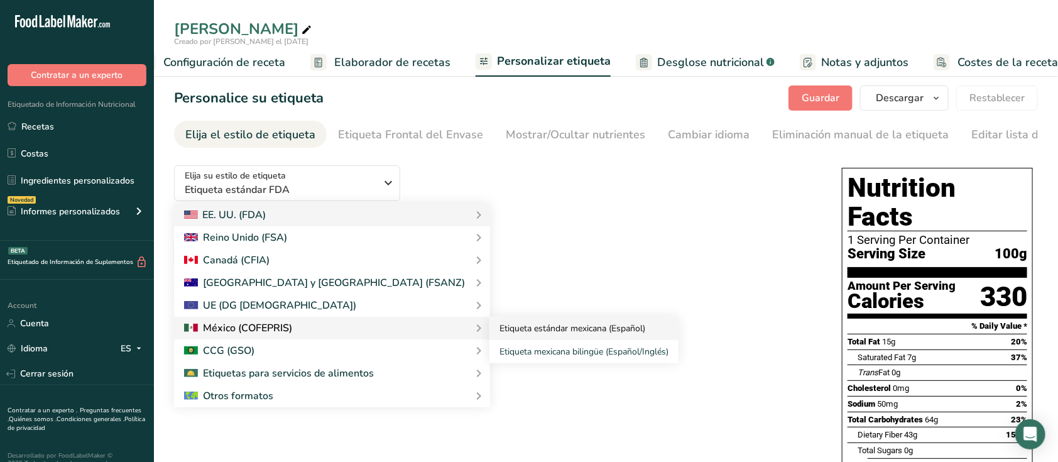
click at [490, 329] on link "Etiqueta estándar mexicana (Español)" at bounding box center [584, 328] width 189 height 23
